Goal: Book appointment/travel/reservation

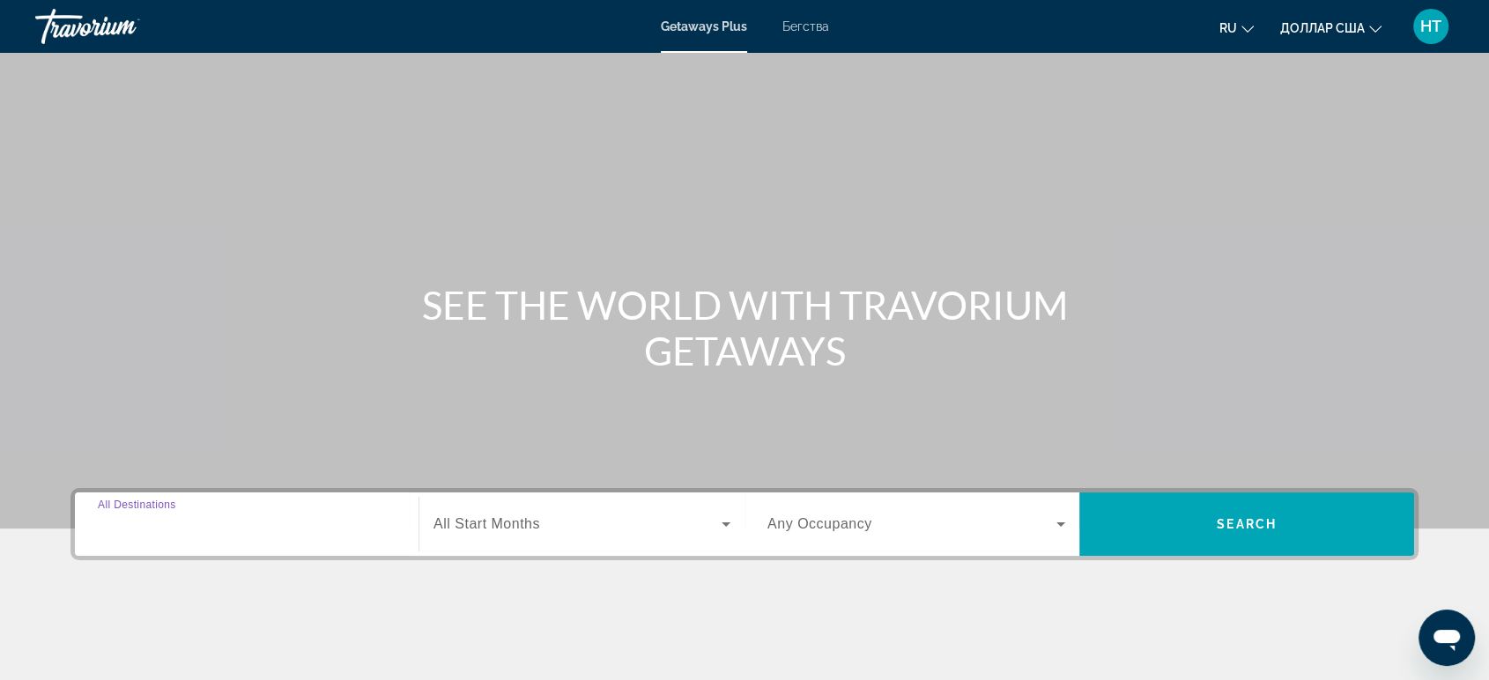
click at [261, 534] on input "Destination All Destinations" at bounding box center [247, 524] width 298 height 21
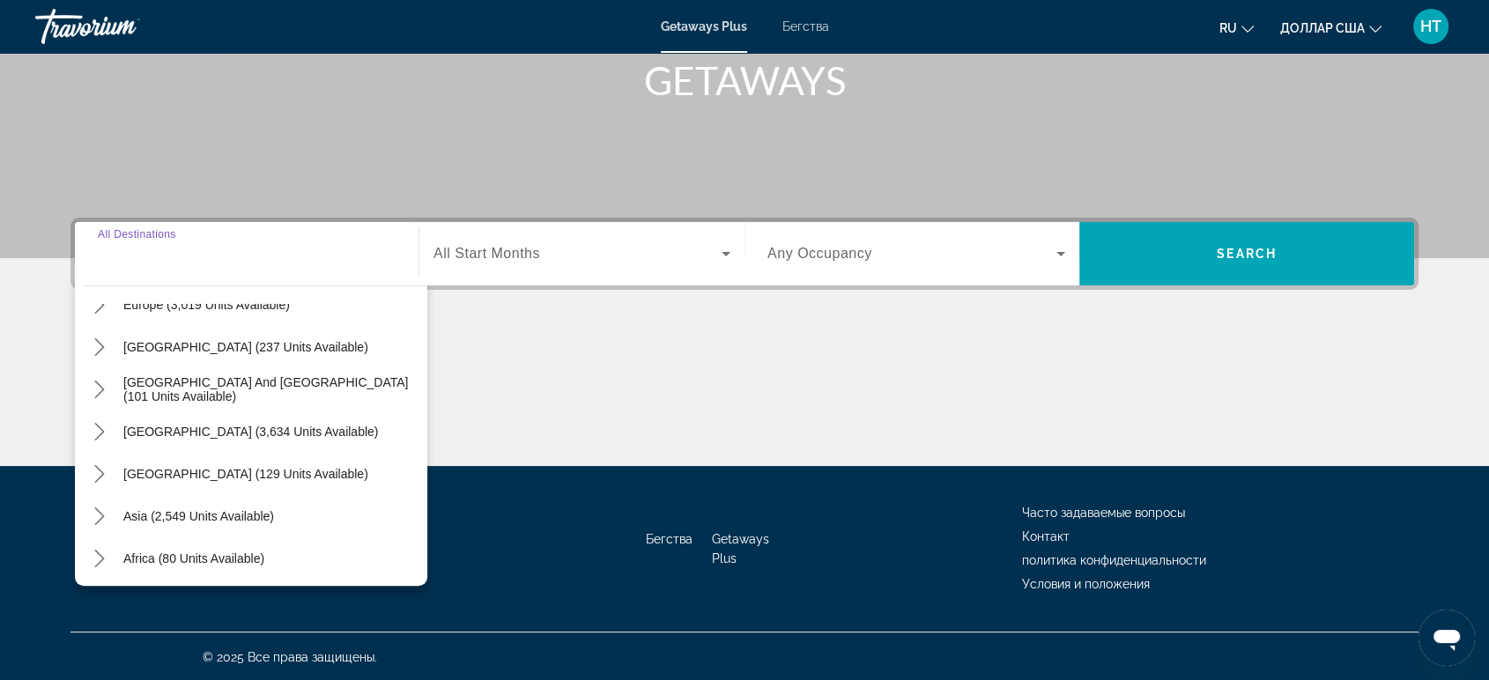
scroll to position [285, 0]
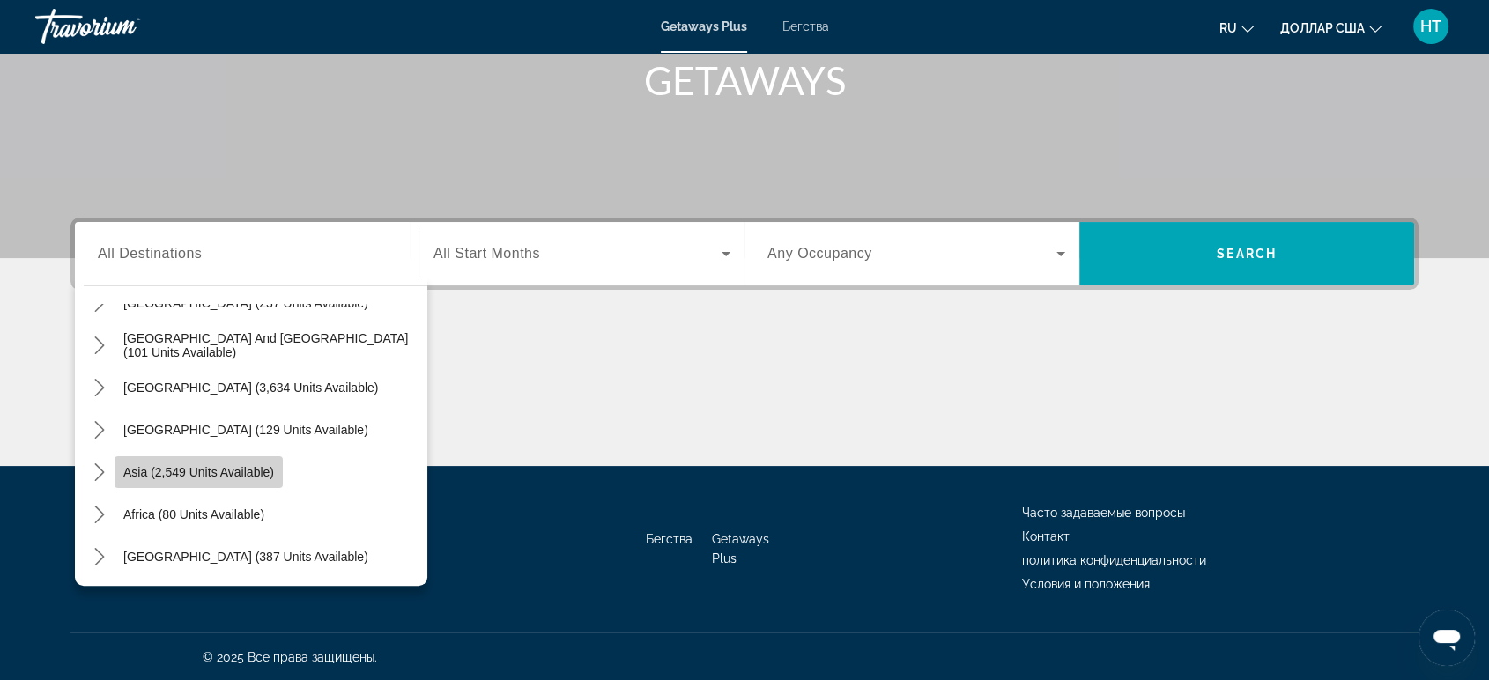
click at [245, 469] on span "Asia (2,549 units available)" at bounding box center [198, 472] width 151 height 14
type input "**********"
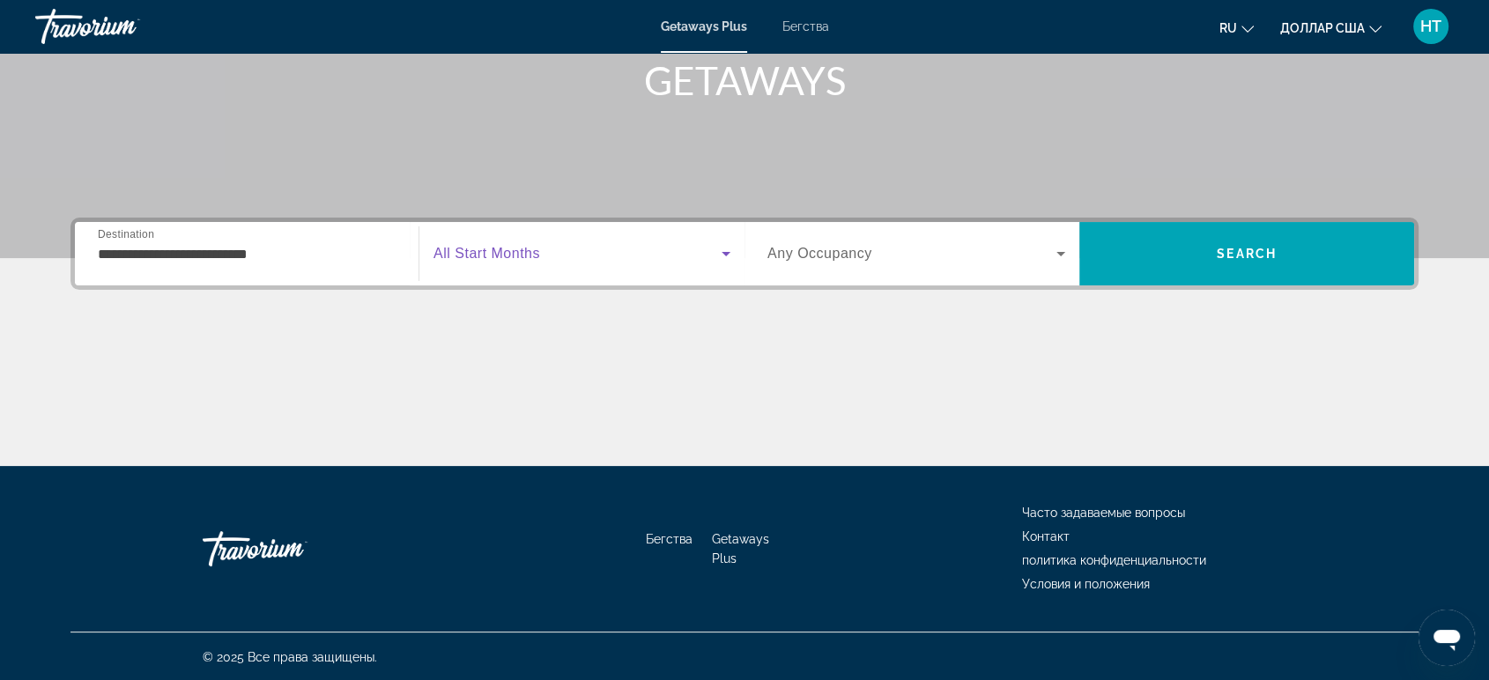
click at [733, 248] on icon "Виджет поиска" at bounding box center [725, 253] width 21 height 21
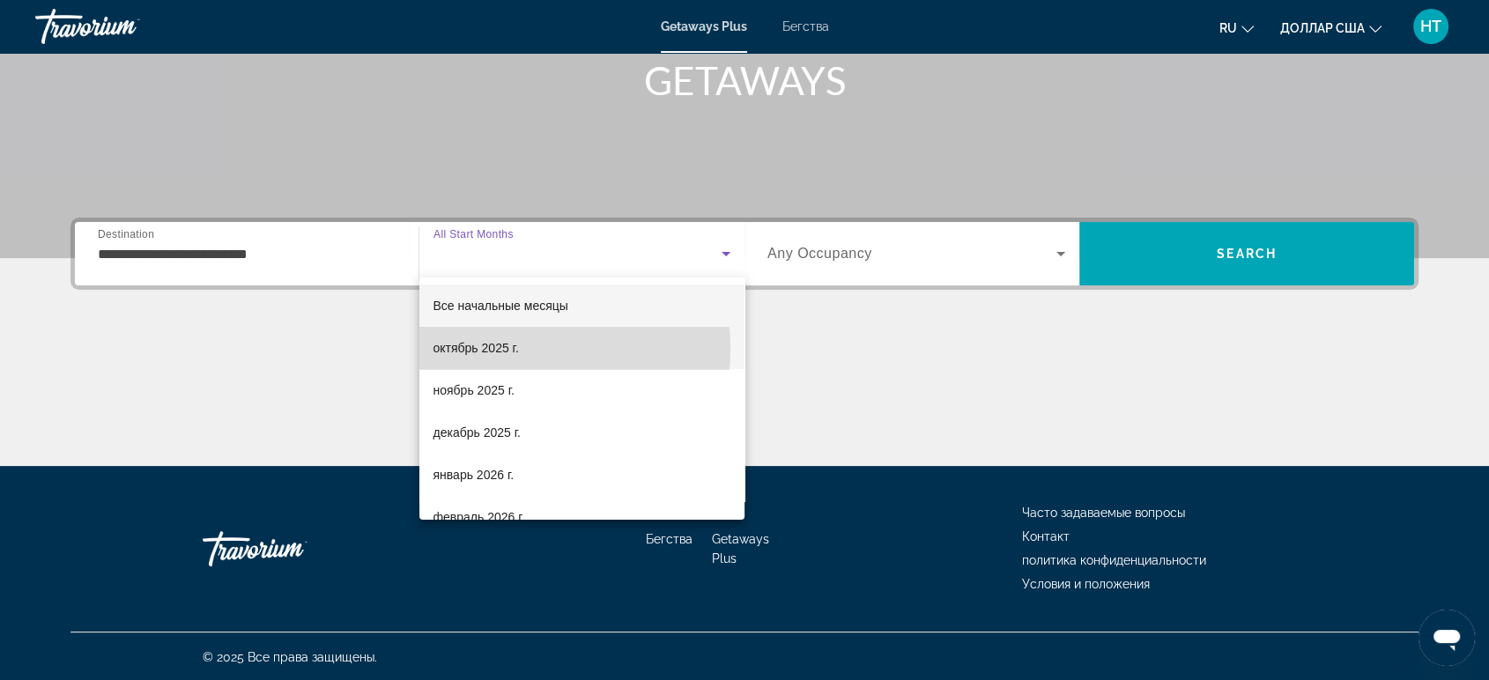
click at [510, 350] on font "октябрь 2025 г." at bounding box center [475, 348] width 85 height 14
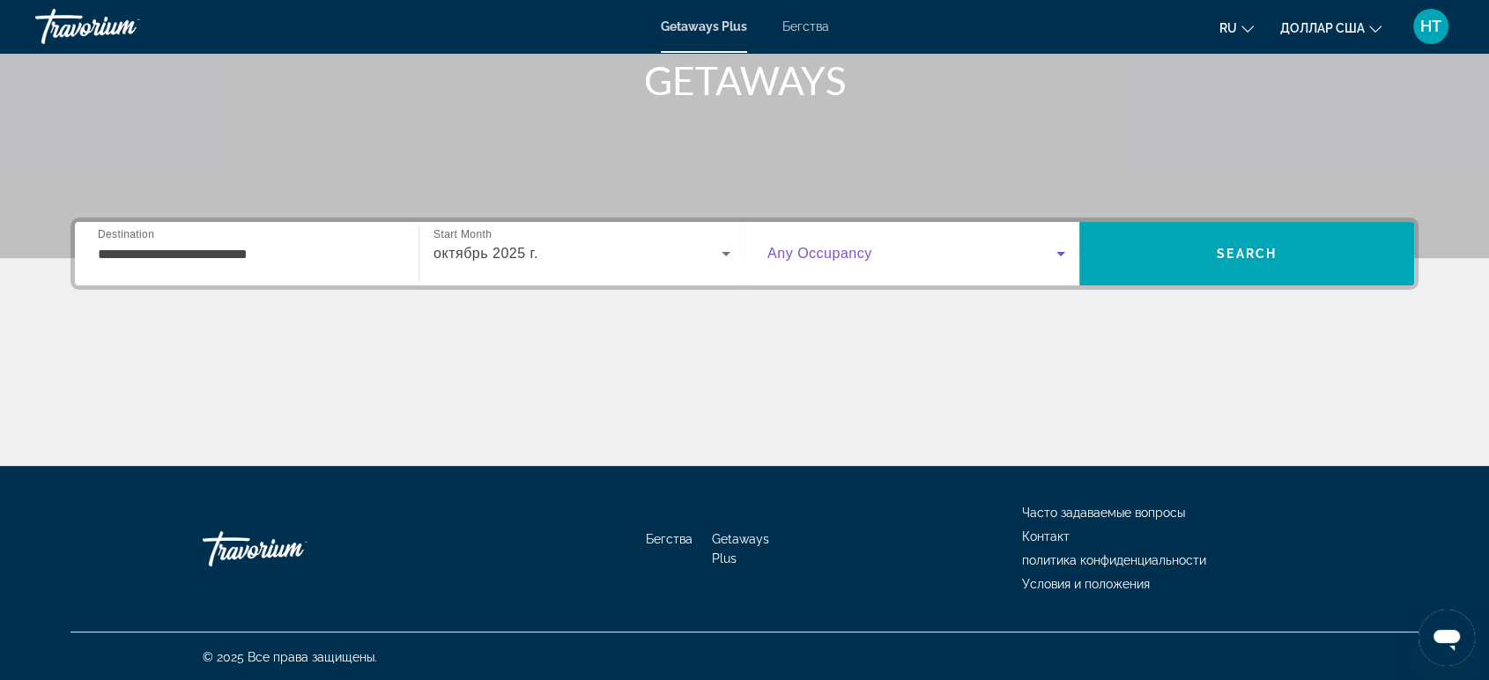
click at [1062, 254] on icon "Виджет поиска" at bounding box center [1060, 253] width 21 height 21
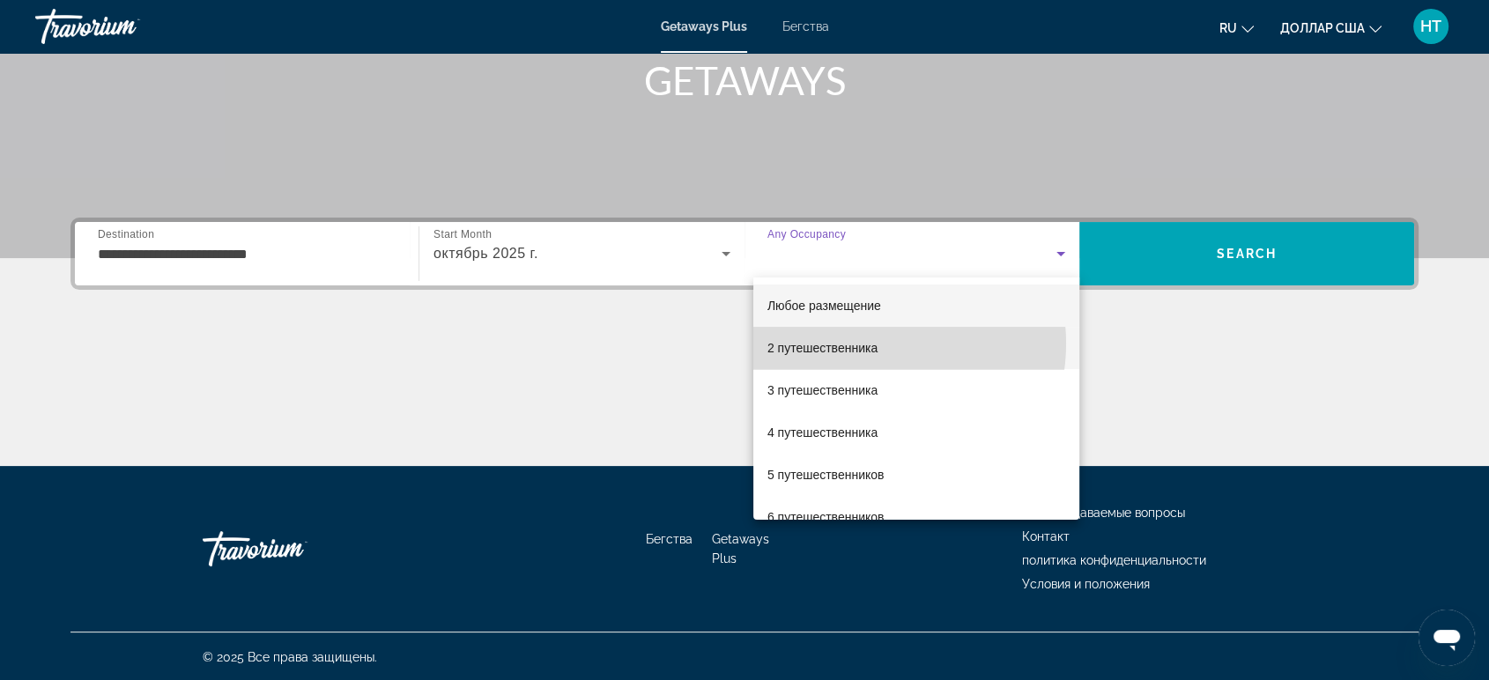
click at [869, 344] on font "2 путешественника" at bounding box center [822, 348] width 110 height 14
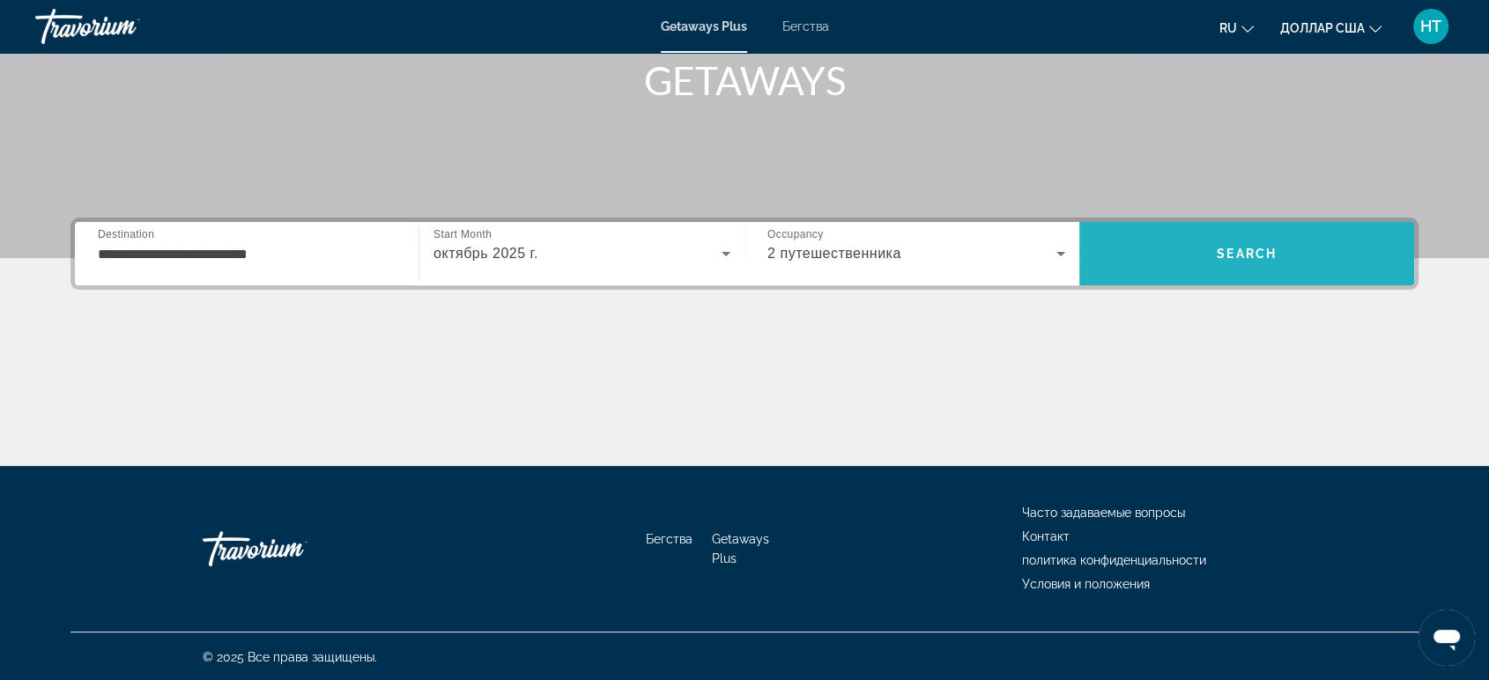
click at [1259, 248] on span "Search" at bounding box center [1247, 254] width 60 height 14
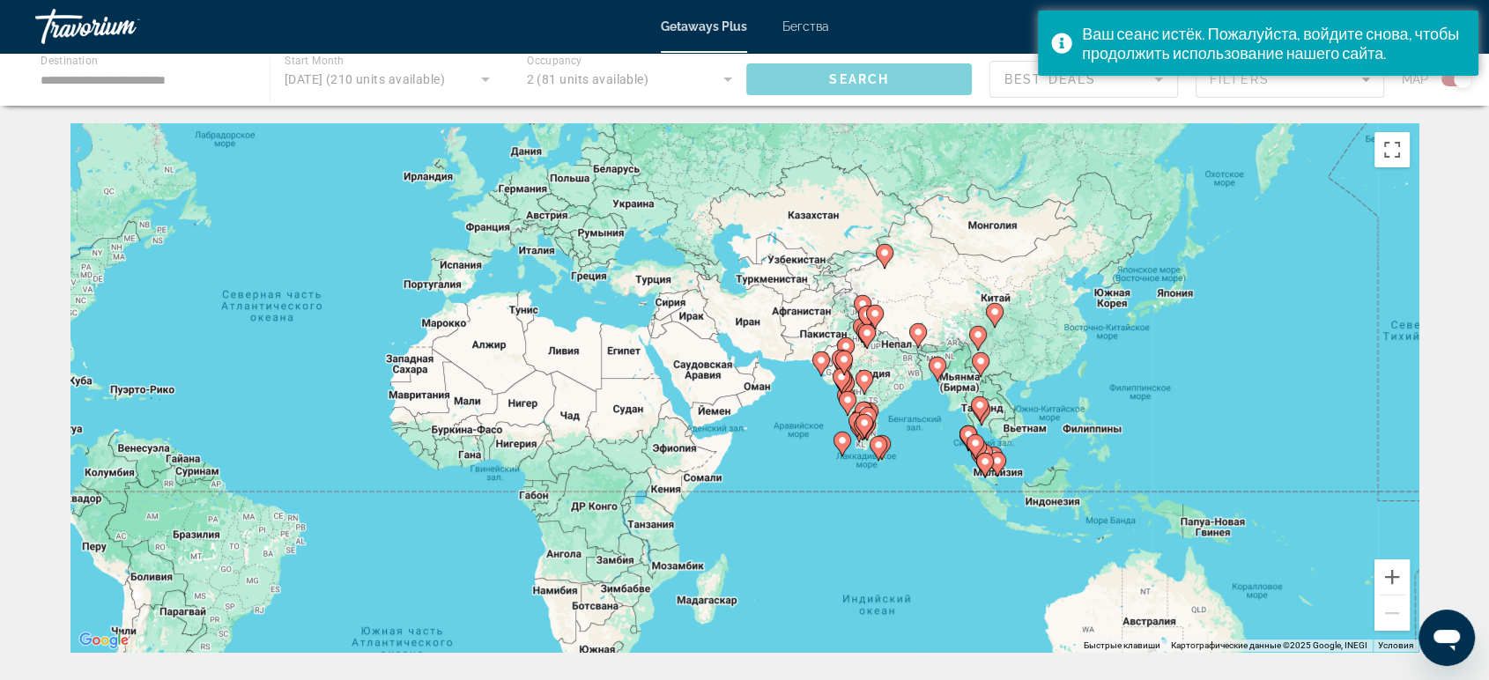
drag, startPoint x: 1286, startPoint y: 424, endPoint x: 867, endPoint y: 368, distance: 423.0
click at [867, 368] on div "Чтобы активировать перетаскивание с помощью клавиатуры, нажмите Alt + Ввод. Пос…" at bounding box center [744, 387] width 1348 height 529
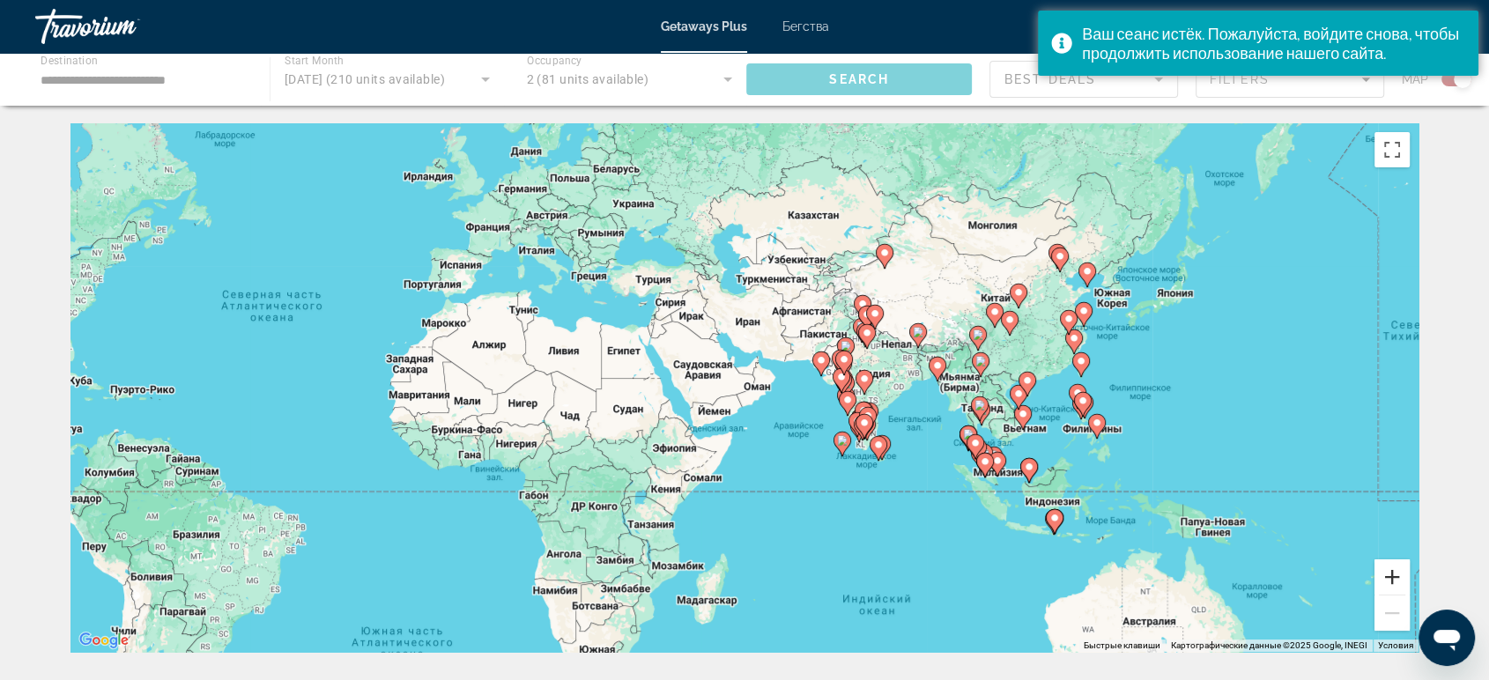
click at [1399, 571] on button "Увеличить" at bounding box center [1391, 576] width 35 height 35
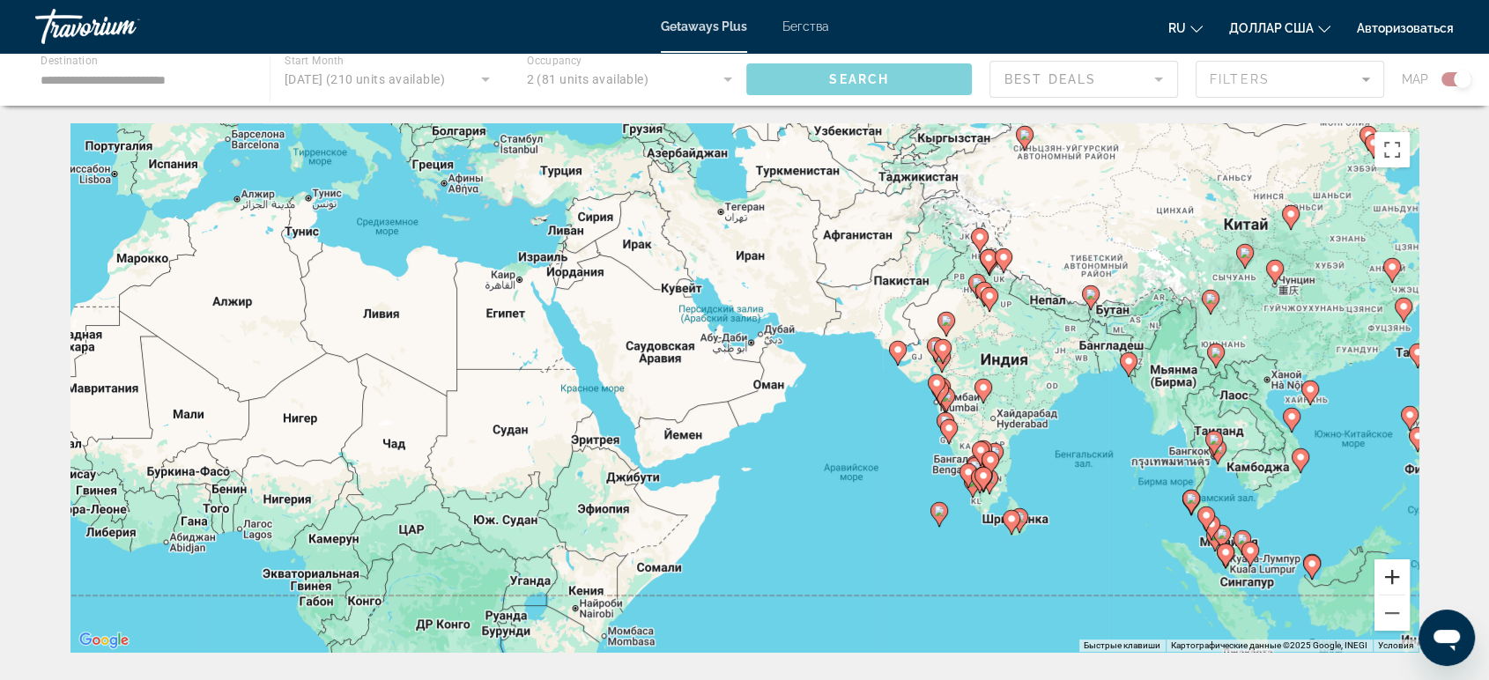
click at [1395, 567] on button "Увеличить" at bounding box center [1391, 576] width 35 height 35
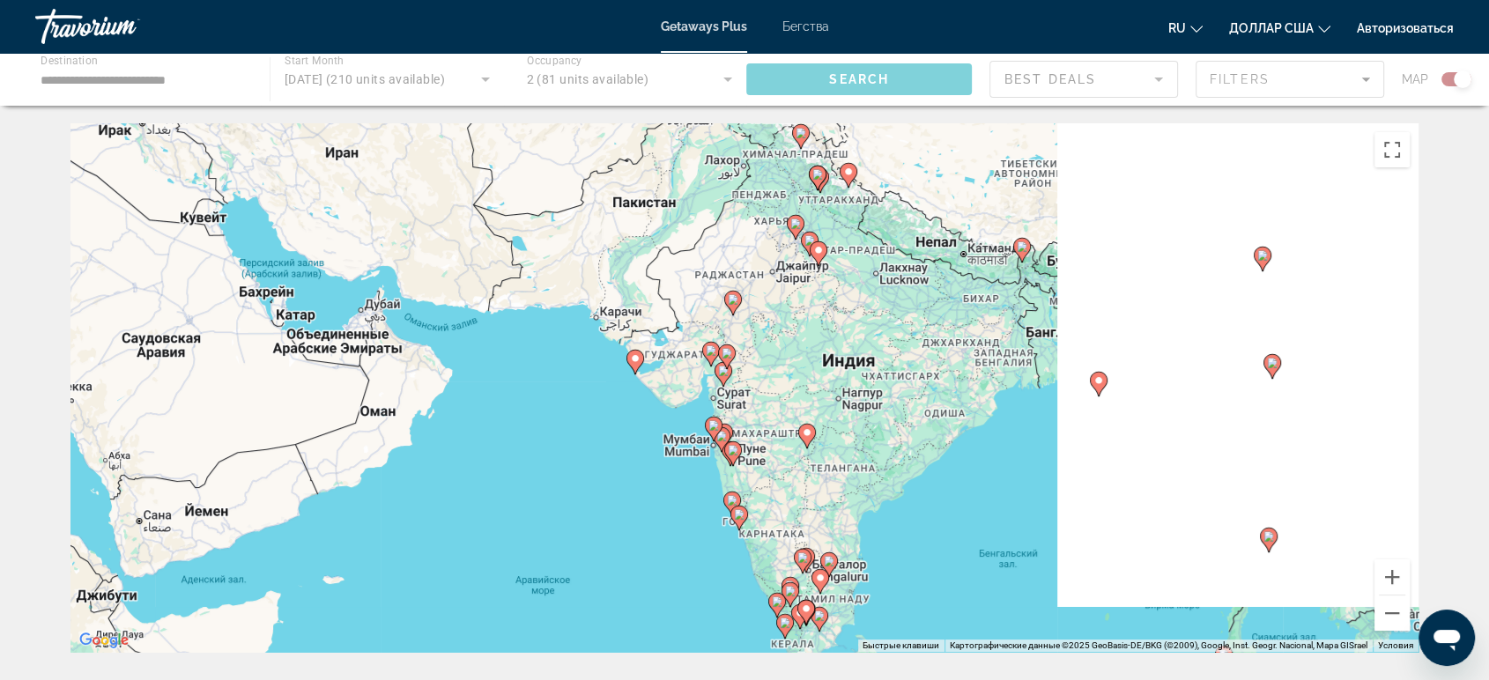
drag, startPoint x: 1201, startPoint y: 421, endPoint x: 775, endPoint y: 452, distance: 426.6
click at [775, 452] on div "Чтобы активировать перетаскивание с помощью клавиатуры, нажмите Alt + Ввод. Пос…" at bounding box center [744, 387] width 1348 height 529
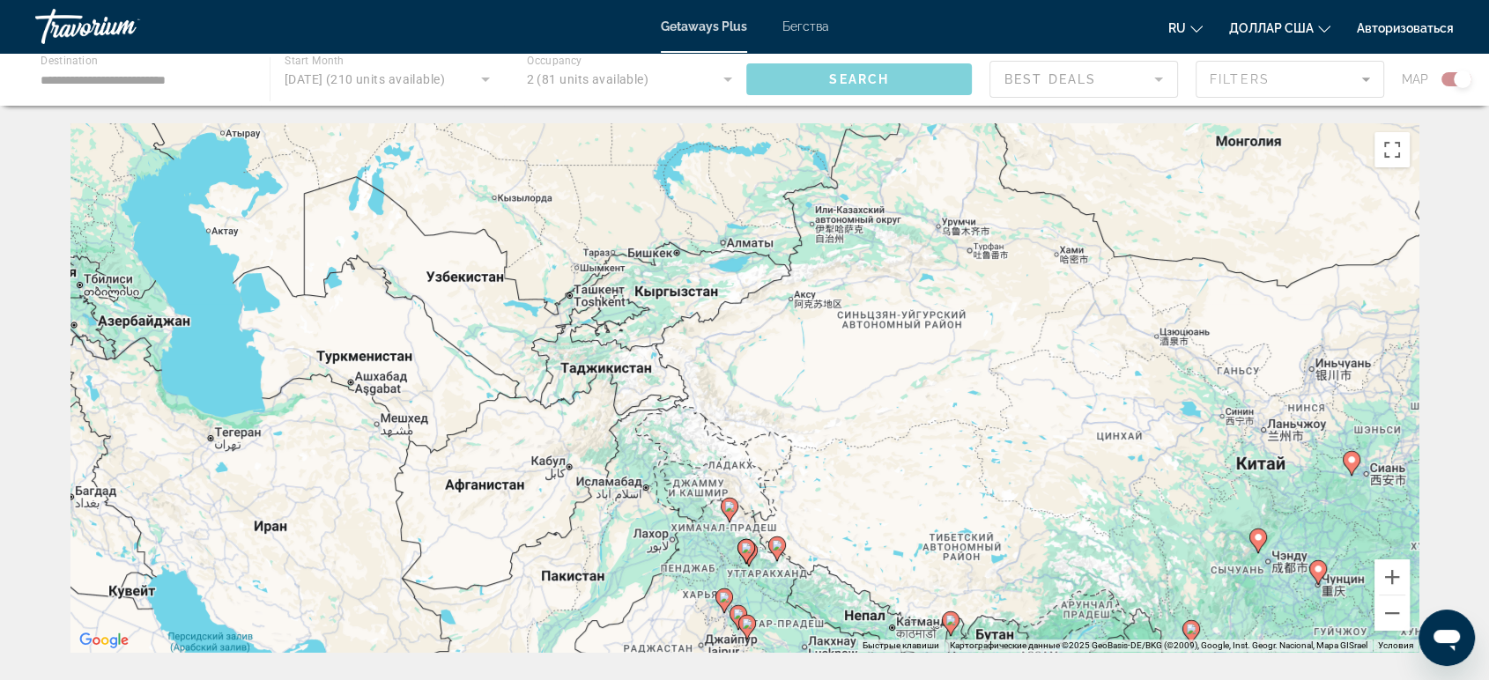
drag, startPoint x: 1191, startPoint y: 244, endPoint x: 1121, endPoint y: 618, distance: 380.8
click at [1121, 618] on div "Чтобы активировать перетаскивание с помощью клавиатуры, нажмите Alt + Ввод. Пос…" at bounding box center [744, 387] width 1348 height 529
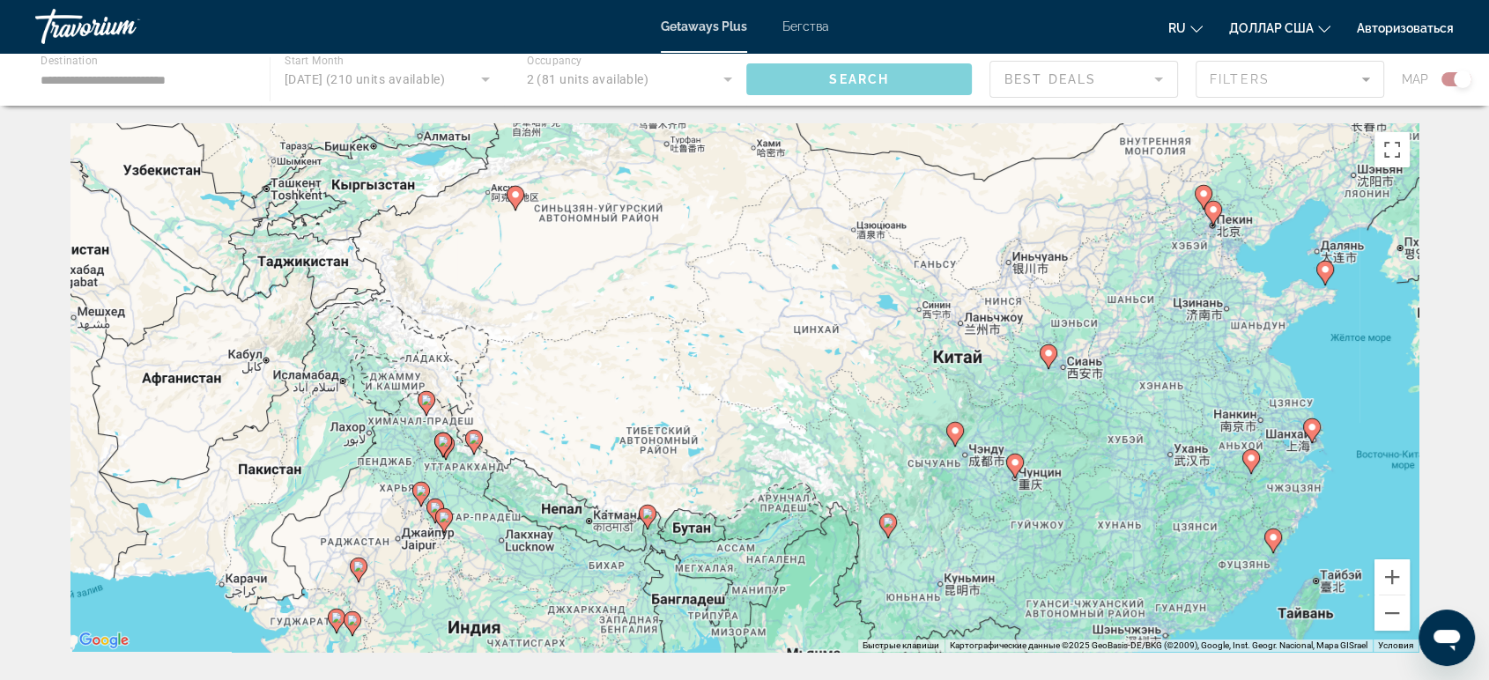
drag, startPoint x: 1383, startPoint y: 541, endPoint x: 1081, endPoint y: 431, distance: 321.6
click at [1081, 431] on div "Чтобы активировать перетаскивание с помощью клавиатуры, нажмите Alt + Ввод. Пос…" at bounding box center [744, 387] width 1348 height 529
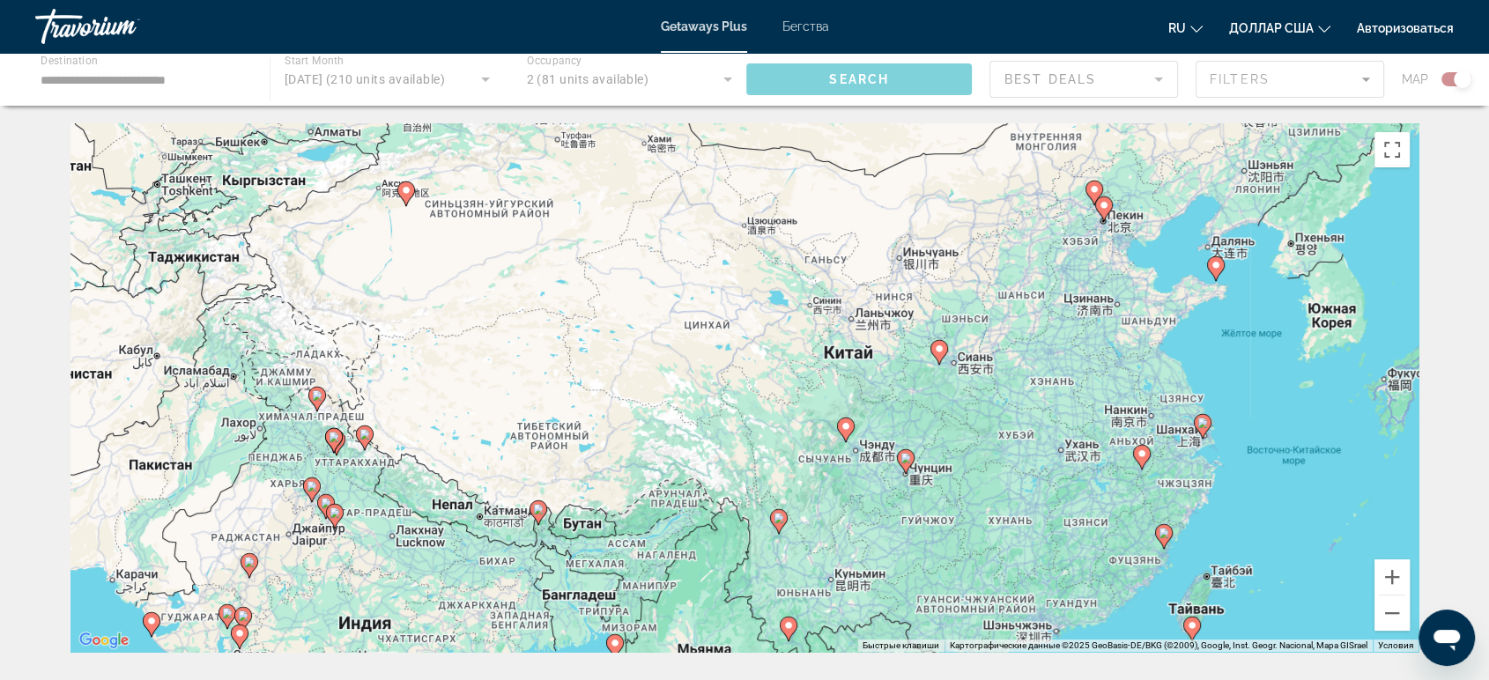
drag, startPoint x: 1325, startPoint y: 508, endPoint x: 1202, endPoint y: 498, distance: 123.8
click at [1204, 505] on div "Чтобы активировать перетаскивание с помощью клавиатуры, нажмите Alt + Ввод. Пос…" at bounding box center [744, 387] width 1348 height 529
